Goal: Complete application form

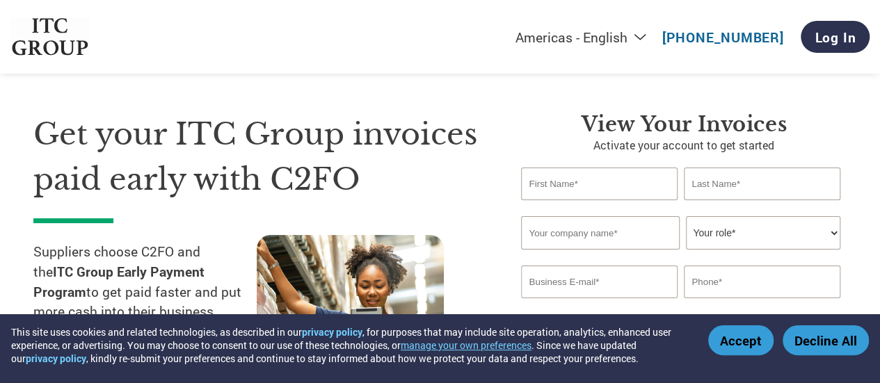
scroll to position [17, 0]
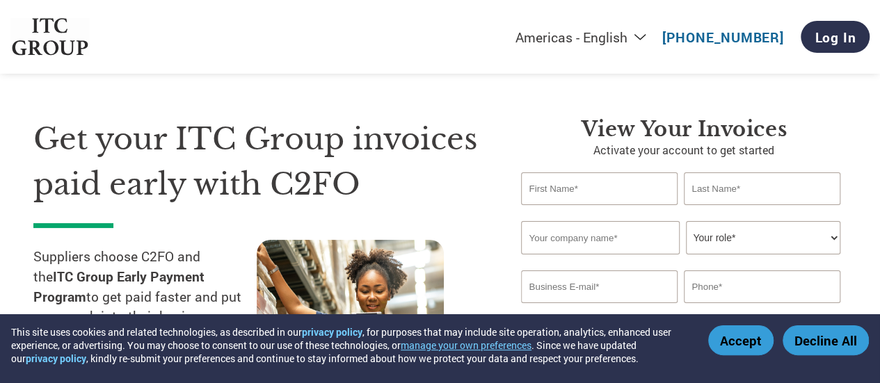
click at [611, 207] on div "Invalid first name or first name is too long Invalid last name or last name is …" at bounding box center [683, 213] width 325 height 16
click at [590, 195] on input "text" at bounding box center [599, 188] width 156 height 33
type input "[PERSON_NAME]"
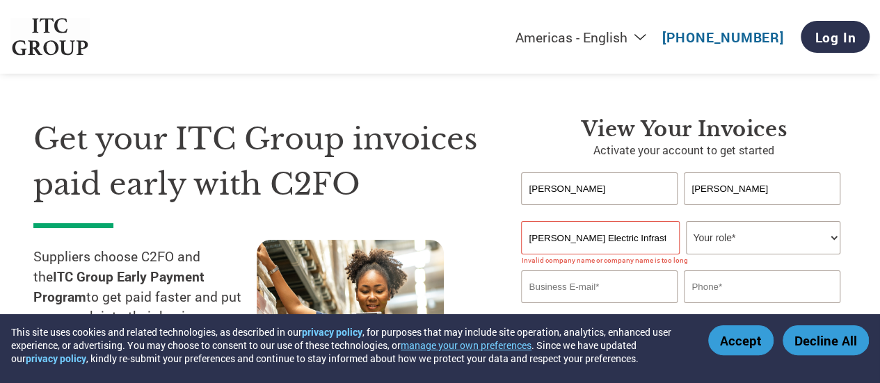
click at [741, 242] on select "Your role* CFO Controller Credit Manager Finance Director Treasurer CEO Preside…" at bounding box center [763, 237] width 154 height 33
click at [603, 242] on input "[PERSON_NAME] Electric Infrastructure Limited" at bounding box center [600, 237] width 158 height 33
click at [554, 247] on input "[PERSON_NAME] Electric Infrastructure Limited" at bounding box center [600, 237] width 158 height 33
click at [491, 255] on div "Get your ITC Group invoices paid early with C2FO Suppliers choose C2FO and the …" at bounding box center [266, 274] width 467 height 314
click at [610, 241] on input "[PERSON_NAME] Electric Infrastructure Limited" at bounding box center [600, 237] width 158 height 33
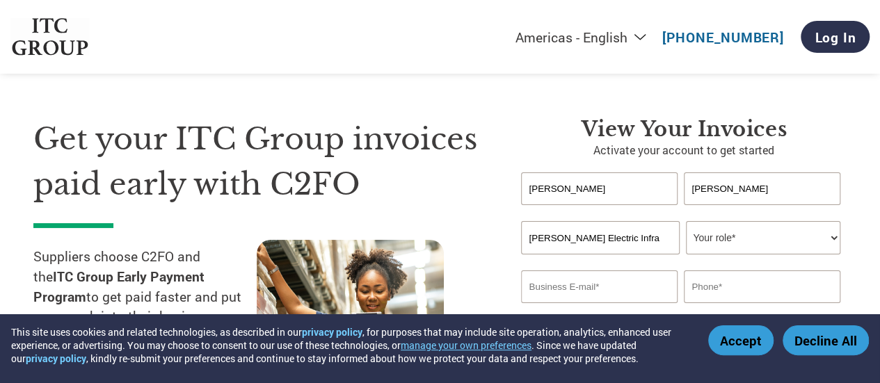
type input "[PERSON_NAME] Electric Infra"
click at [816, 231] on select "Your role* CFO Controller Credit Manager Finance Director Treasurer CEO Preside…" at bounding box center [763, 237] width 154 height 33
select select "ACCOUNTS_RECEIVABLE"
click at [686, 222] on select "Your role* CFO Controller Credit Manager Finance Director Treasurer CEO Preside…" at bounding box center [763, 237] width 154 height 33
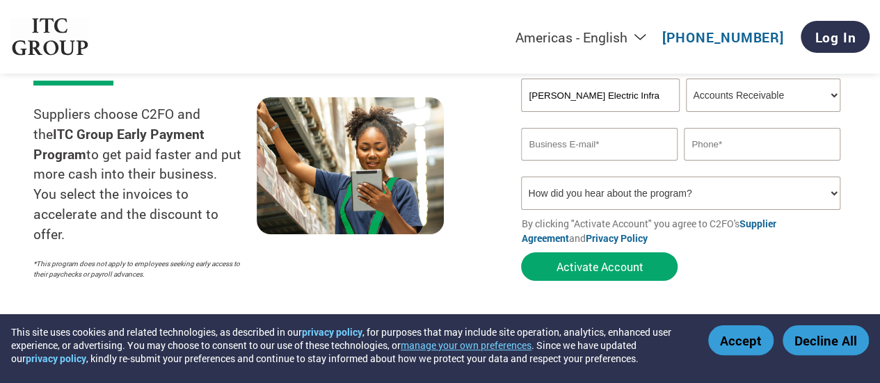
scroll to position [160, 0]
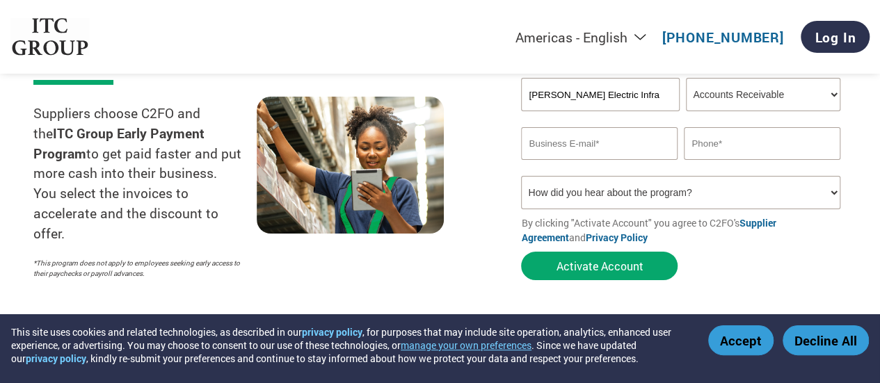
click at [581, 155] on input "email" at bounding box center [599, 143] width 156 height 33
type input "k"
type input "[PERSON_NAME][EMAIL_ADDRESS][PERSON_NAME][DOMAIN_NAME]"
type input "9"
type input "8"
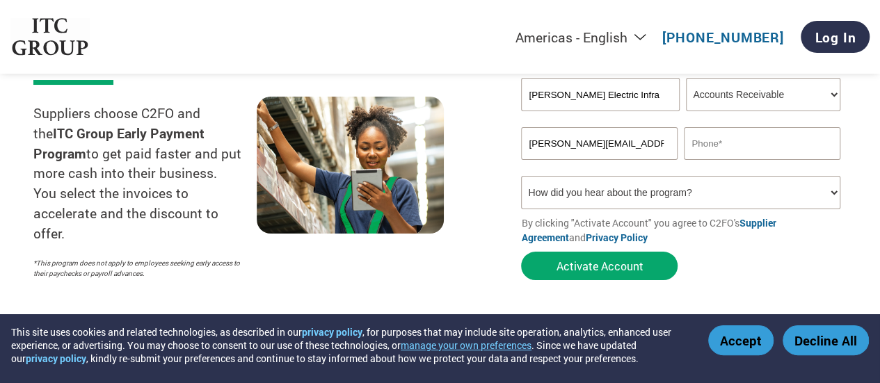
type input "8"
type input "7217691229"
click at [570, 193] on select "How did you hear about the program? Received a letter Email Social Media Online…" at bounding box center [680, 192] width 319 height 33
select select "Email"
click at [521, 178] on select "How did you hear about the program? Received a letter Email Social Media Online…" at bounding box center [680, 192] width 319 height 33
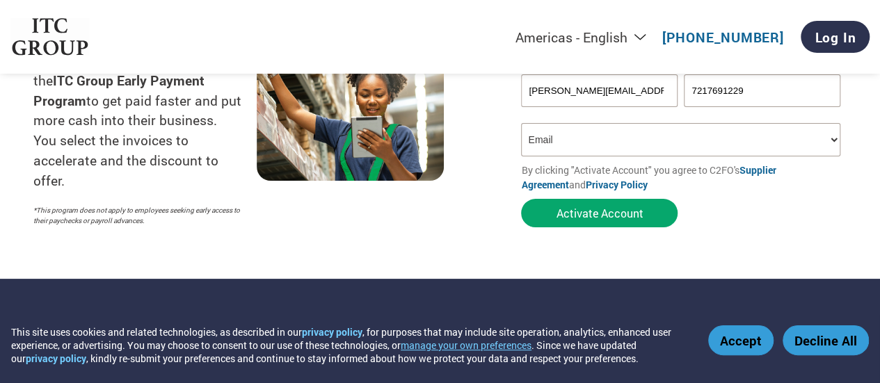
scroll to position [214, 0]
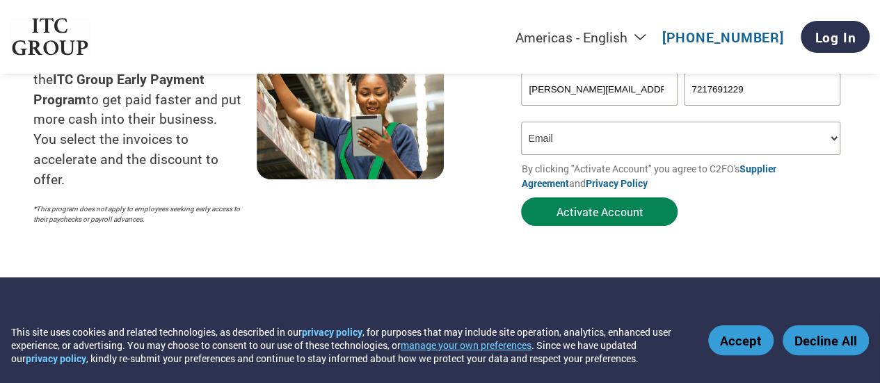
click at [599, 220] on button "Activate Account" at bounding box center [599, 212] width 156 height 29
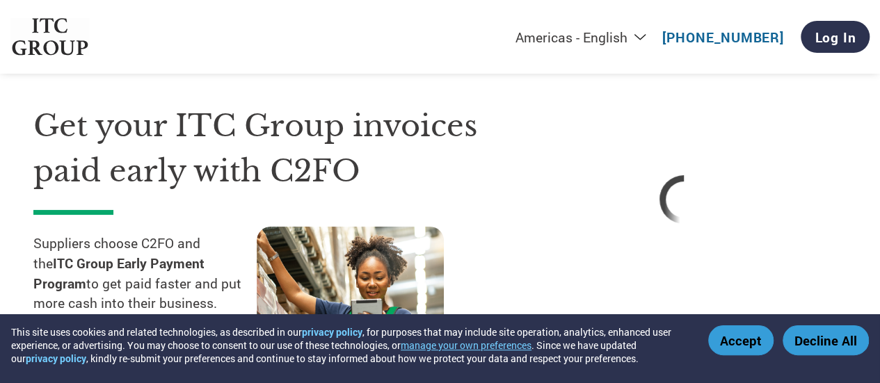
scroll to position [33, 0]
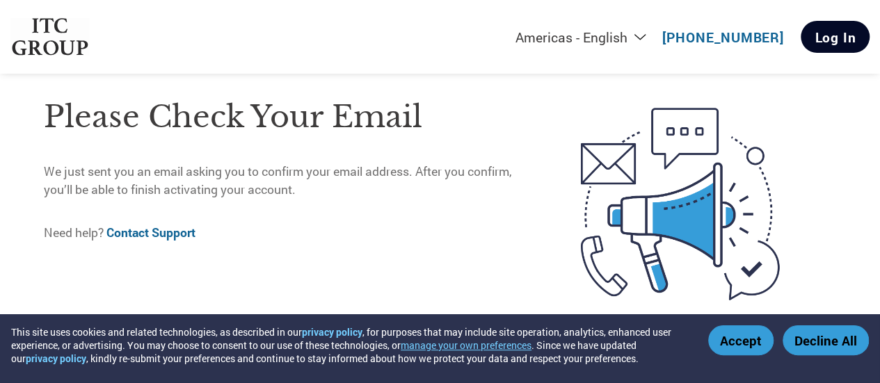
click at [831, 40] on link "Log In" at bounding box center [834, 37] width 69 height 32
